Goal: Task Accomplishment & Management: Use online tool/utility

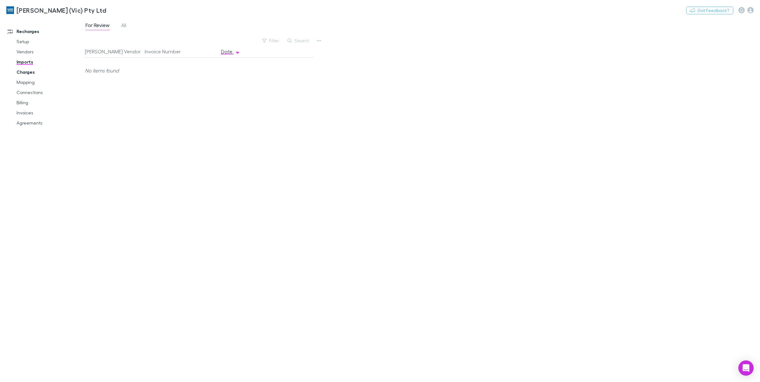
click at [17, 75] on link "Charges" at bounding box center [49, 72] width 79 height 10
click at [24, 64] on link "Imports" at bounding box center [49, 62] width 79 height 10
click at [318, 41] on icon "button" at bounding box center [319, 40] width 4 height 5
click at [300, 56] on p "Custom CSV Import" at bounding box center [279, 54] width 77 height 8
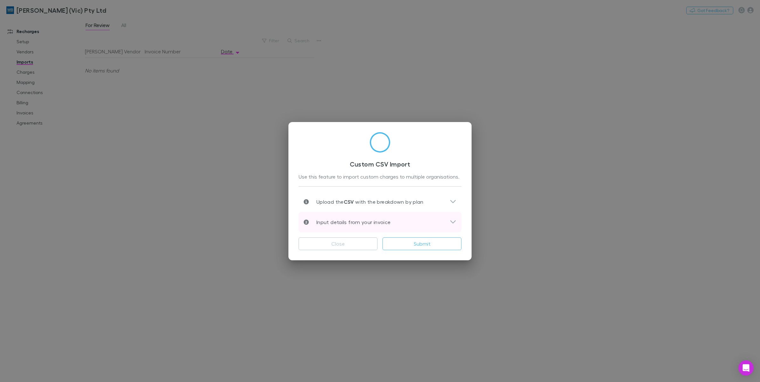
click at [448, 219] on div "Input details from your invoice" at bounding box center [377, 222] width 146 height 8
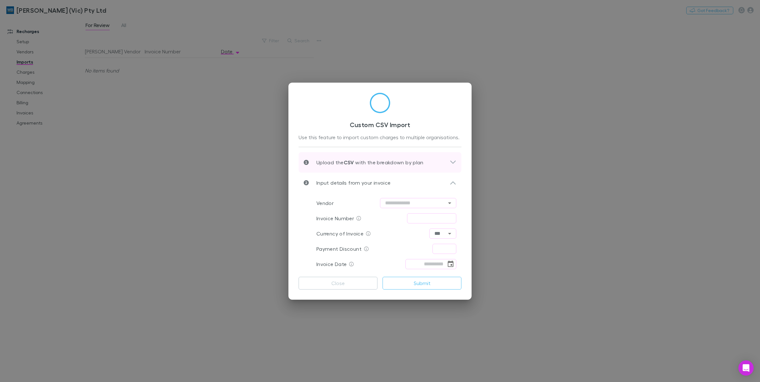
click at [453, 160] on icon at bounding box center [452, 163] width 7 height 8
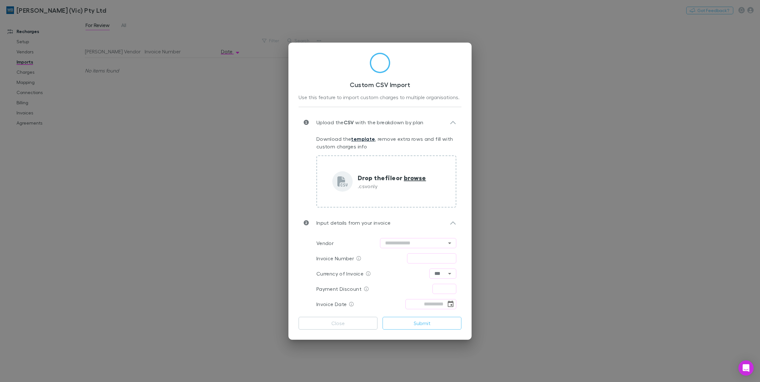
click at [366, 137] on link "template" at bounding box center [363, 139] width 24 height 6
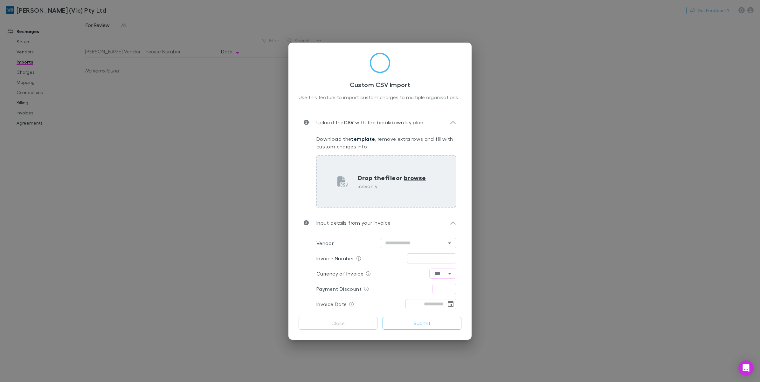
click at [415, 178] on span "browse" at bounding box center [415, 178] width 22 height 8
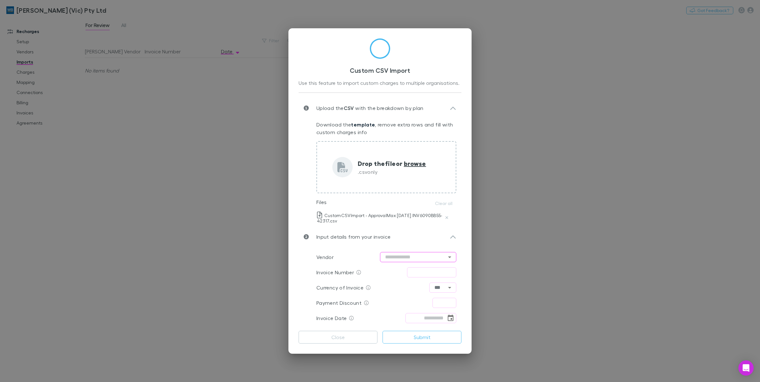
click at [444, 256] on input "text" at bounding box center [418, 257] width 76 height 10
click at [421, 164] on li "ApprovalMax" at bounding box center [418, 164] width 76 height 11
type input "**********"
click at [432, 272] on input "text" at bounding box center [431, 272] width 49 height 10
type input "**********"
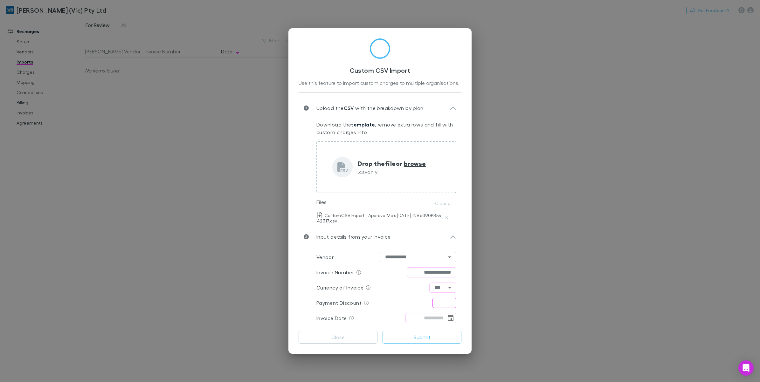
click at [436, 303] on input "text" at bounding box center [444, 303] width 24 height 10
type input "****"
click at [450, 321] on icon "Choose date" at bounding box center [451, 318] width 8 height 8
drag, startPoint x: 428, startPoint y: 276, endPoint x: 439, endPoint y: 276, distance: 10.5
click at [428, 276] on button "27" at bounding box center [425, 275] width 11 height 11
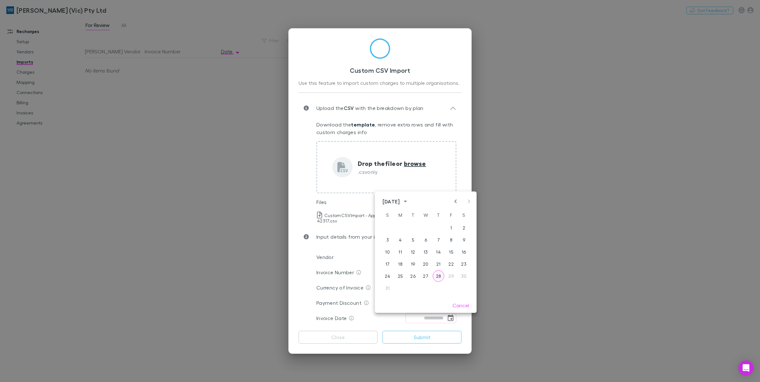
type input "**********"
drag, startPoint x: 434, startPoint y: 338, endPoint x: 442, endPoint y: 330, distance: 11.7
click at [434, 338] on button "Submit" at bounding box center [421, 337] width 79 height 13
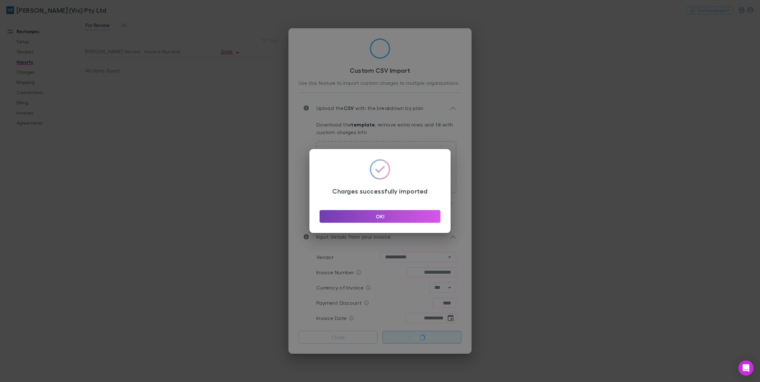
click at [407, 218] on button "OK!" at bounding box center [379, 216] width 121 height 13
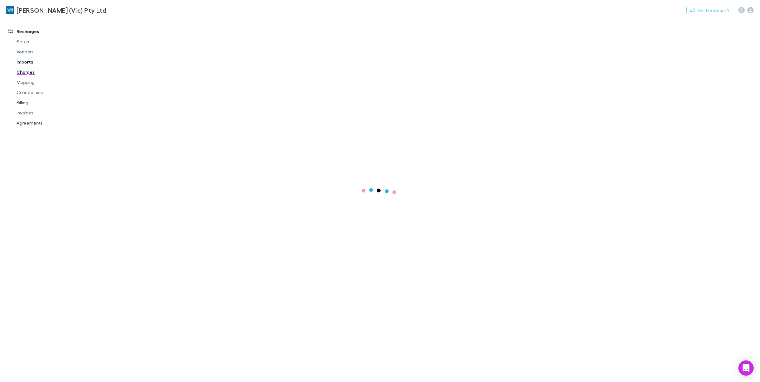
click at [21, 64] on link "Imports" at bounding box center [49, 62] width 79 height 10
click at [126, 27] on span "All" at bounding box center [123, 26] width 5 height 8
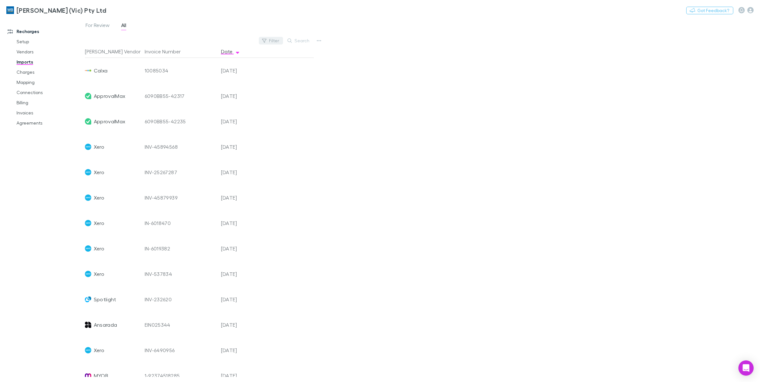
click at [272, 42] on button "Filter" at bounding box center [271, 41] width 24 height 8
click at [212, 140] on li "ApprovalMax" at bounding box center [228, 143] width 111 height 10
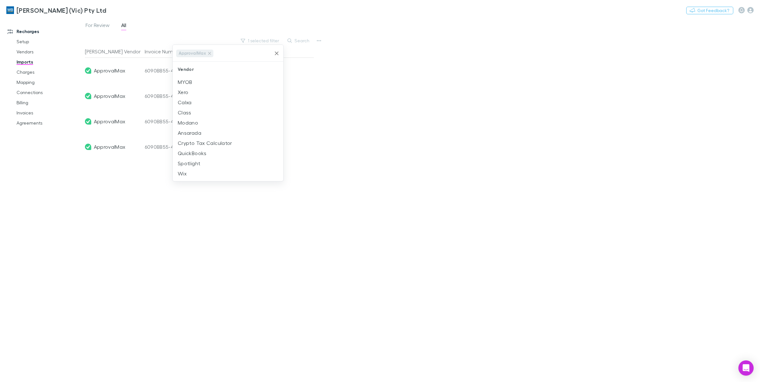
click at [362, 140] on div at bounding box center [380, 191] width 760 height 382
click at [25, 70] on link "Charges" at bounding box center [49, 72] width 79 height 10
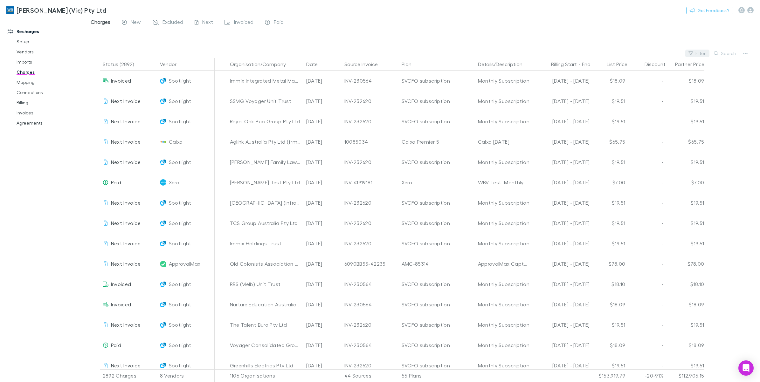
click at [697, 53] on button "Filter" at bounding box center [697, 54] width 24 height 8
click at [625, 126] on li "ApprovalMax" at bounding box center [654, 125] width 111 height 10
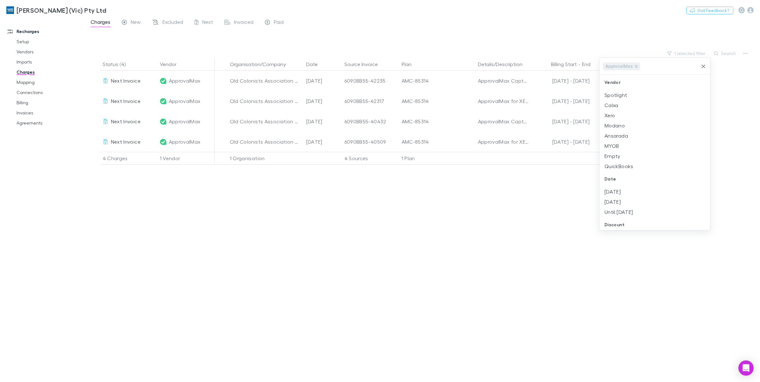
click at [398, 231] on div at bounding box center [380, 191] width 760 height 382
